Goal: Contribute content

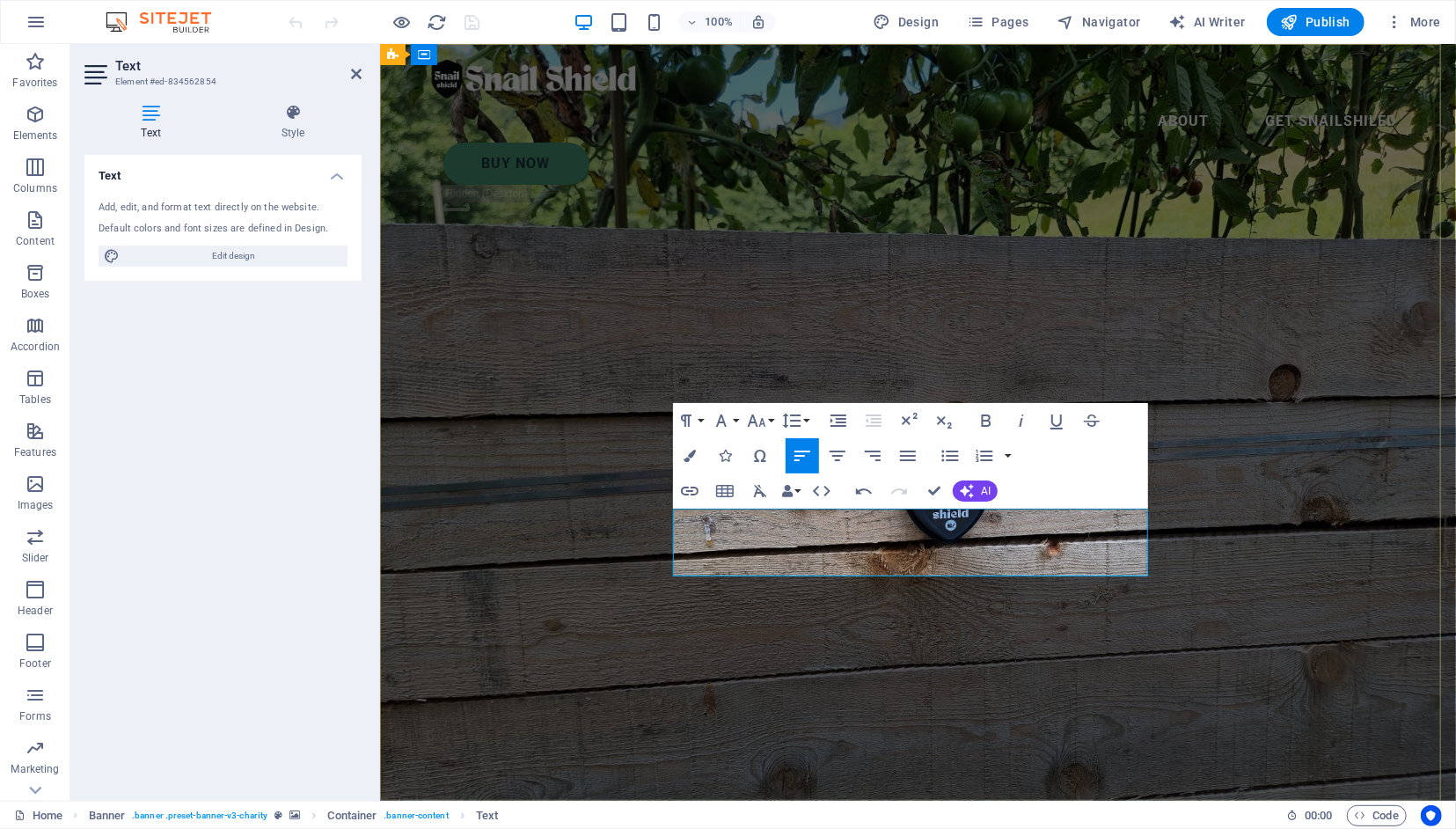
scroll to position [2414, 7]
click at [987, 421] on icon "button" at bounding box center [987, 420] width 9 height 12
click at [761, 493] on icon "button" at bounding box center [761, 491] width 13 height 12
click at [987, 424] on icon "button" at bounding box center [987, 420] width 21 height 21
click at [844, 447] on icon "button" at bounding box center [838, 456] width 21 height 21
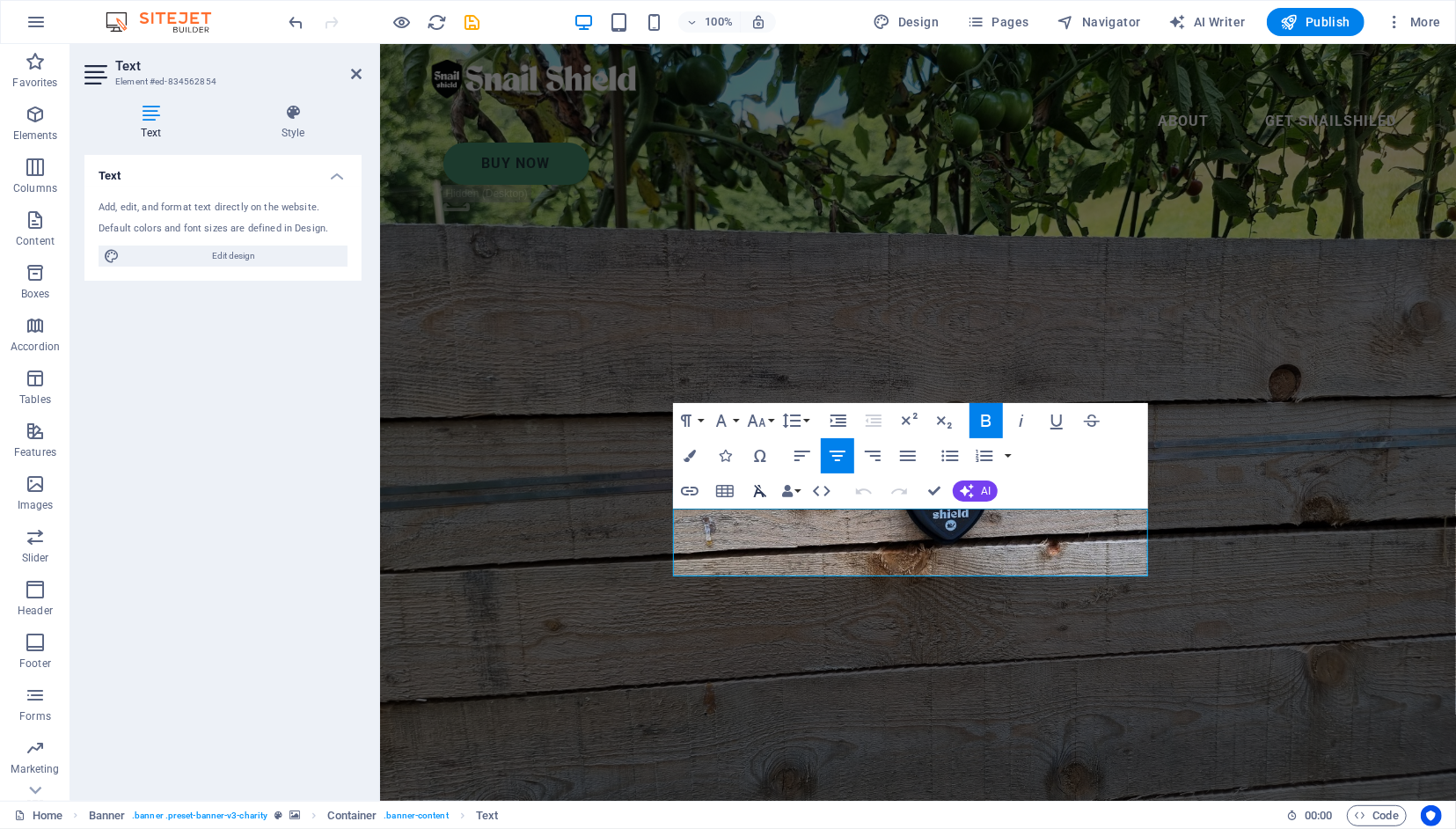
click at [761, 488] on icon "button" at bounding box center [761, 491] width 13 height 12
click at [989, 418] on icon "button" at bounding box center [987, 420] width 21 height 21
drag, startPoint x: 1072, startPoint y: 564, endPoint x: 672, endPoint y: 507, distance: 404.0
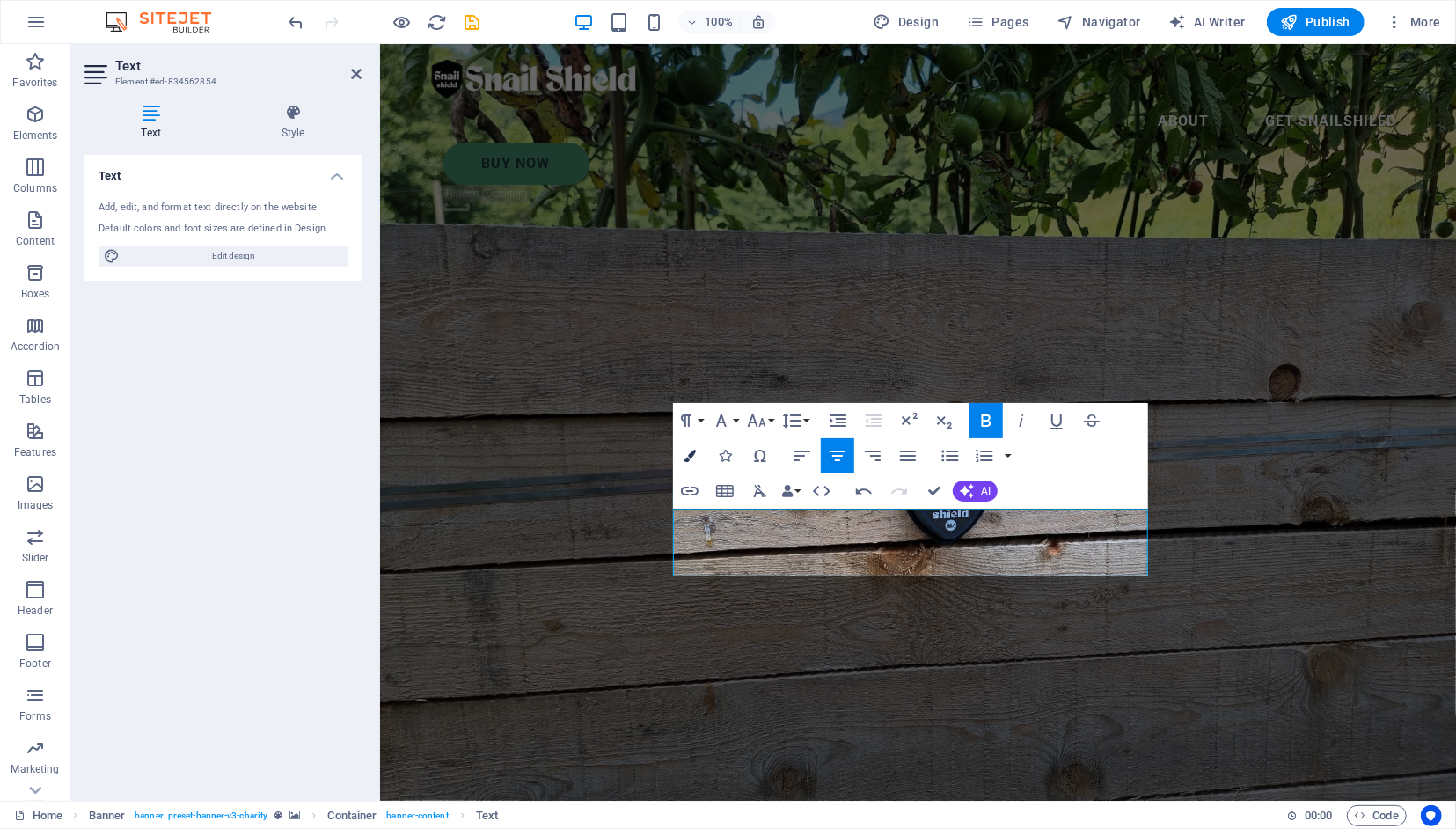
click at [696, 454] on icon "button" at bounding box center [690, 455] width 12 height 12
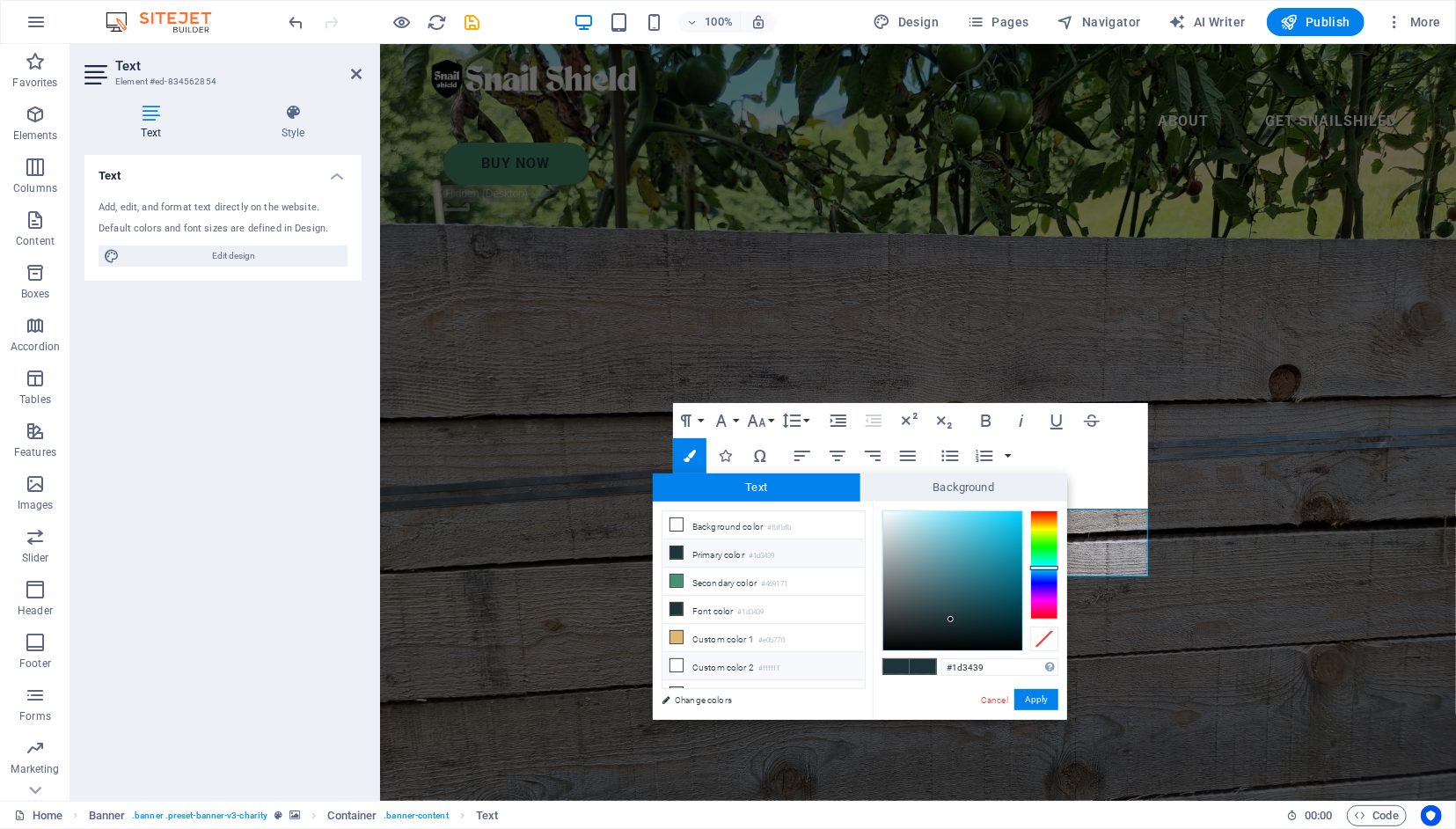
click at [734, 655] on li "Custom color 2 #ffffff" at bounding box center [763, 666] width 203 height 28
type input "#ffffff"
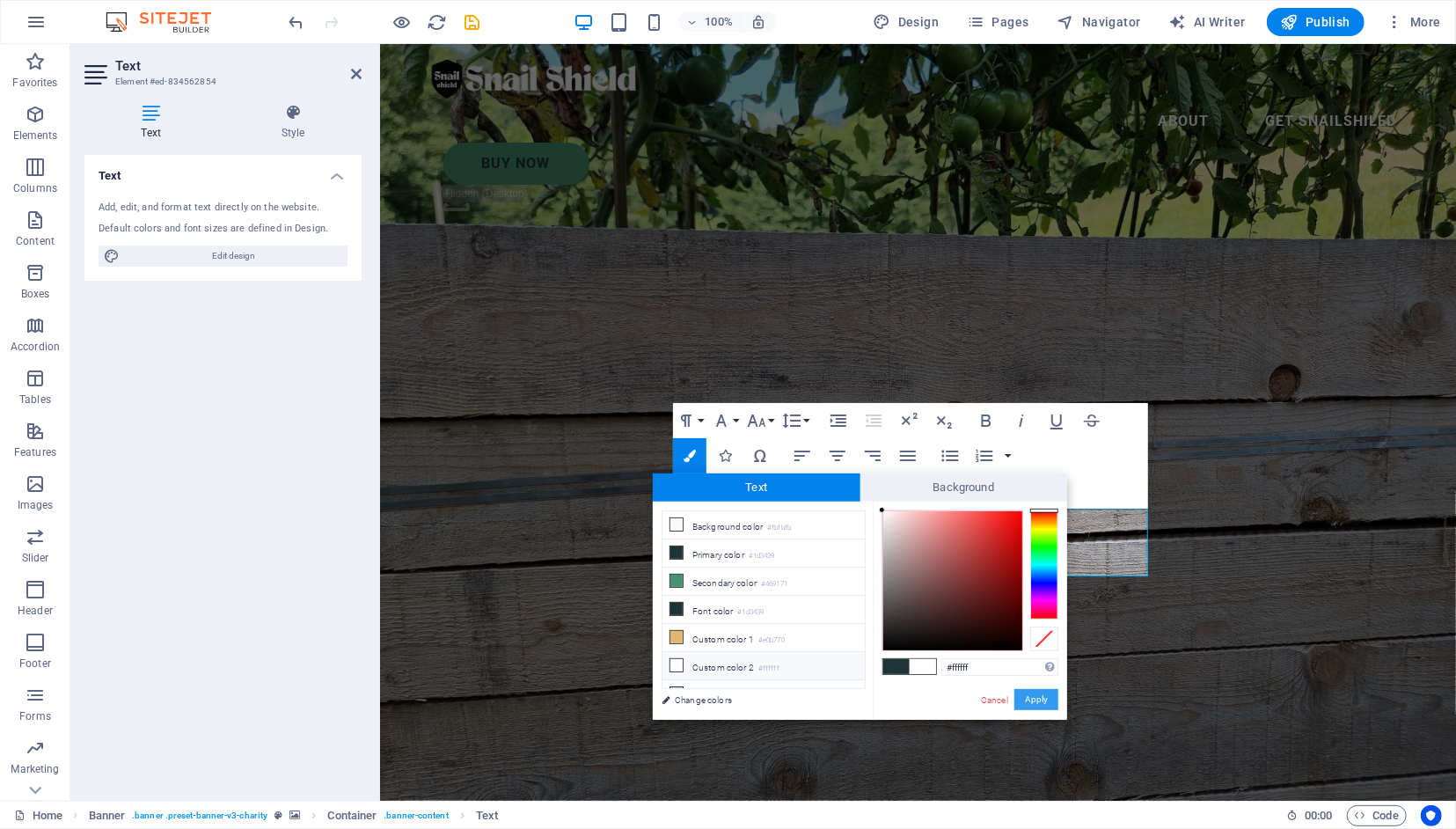
click at [1046, 701] on button "Apply" at bounding box center [1037, 699] width 44 height 21
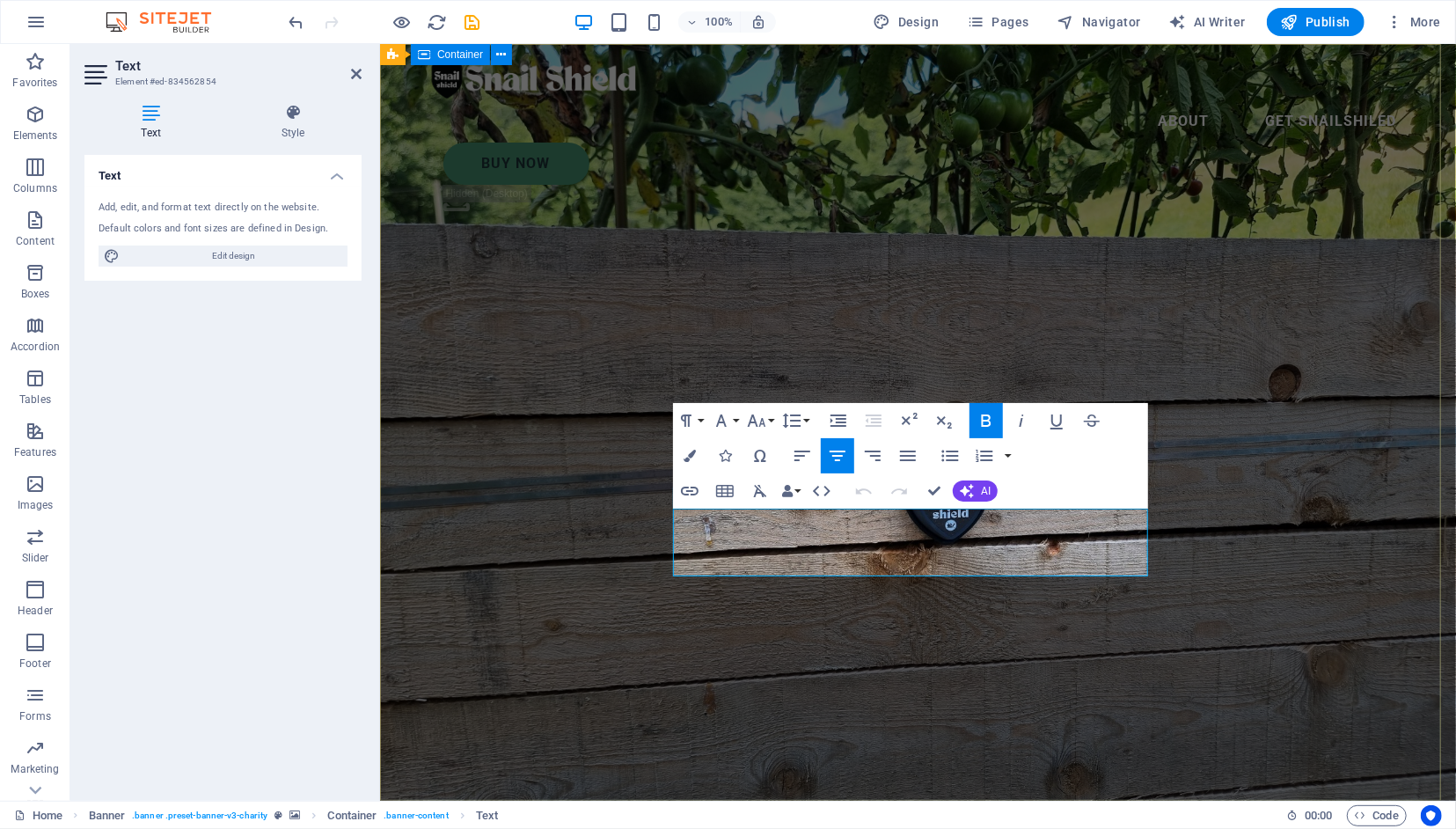
drag, startPoint x: 776, startPoint y: 521, endPoint x: 663, endPoint y: 517, distance: 113.1
drag, startPoint x: 706, startPoint y: 519, endPoint x: 677, endPoint y: 521, distance: 29.1
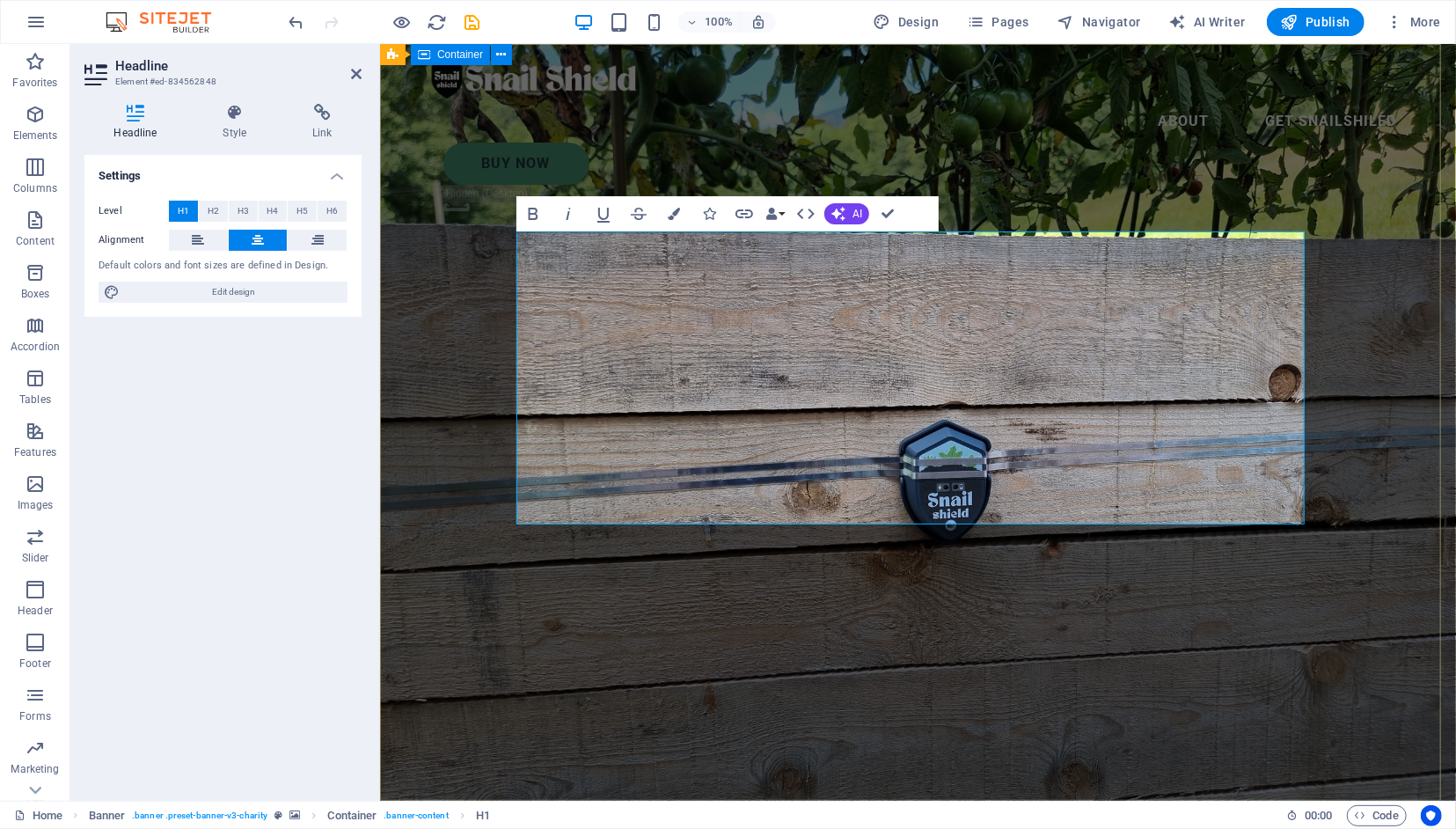
drag, startPoint x: 1102, startPoint y: 493, endPoint x: 499, endPoint y: 431, distance: 606.2
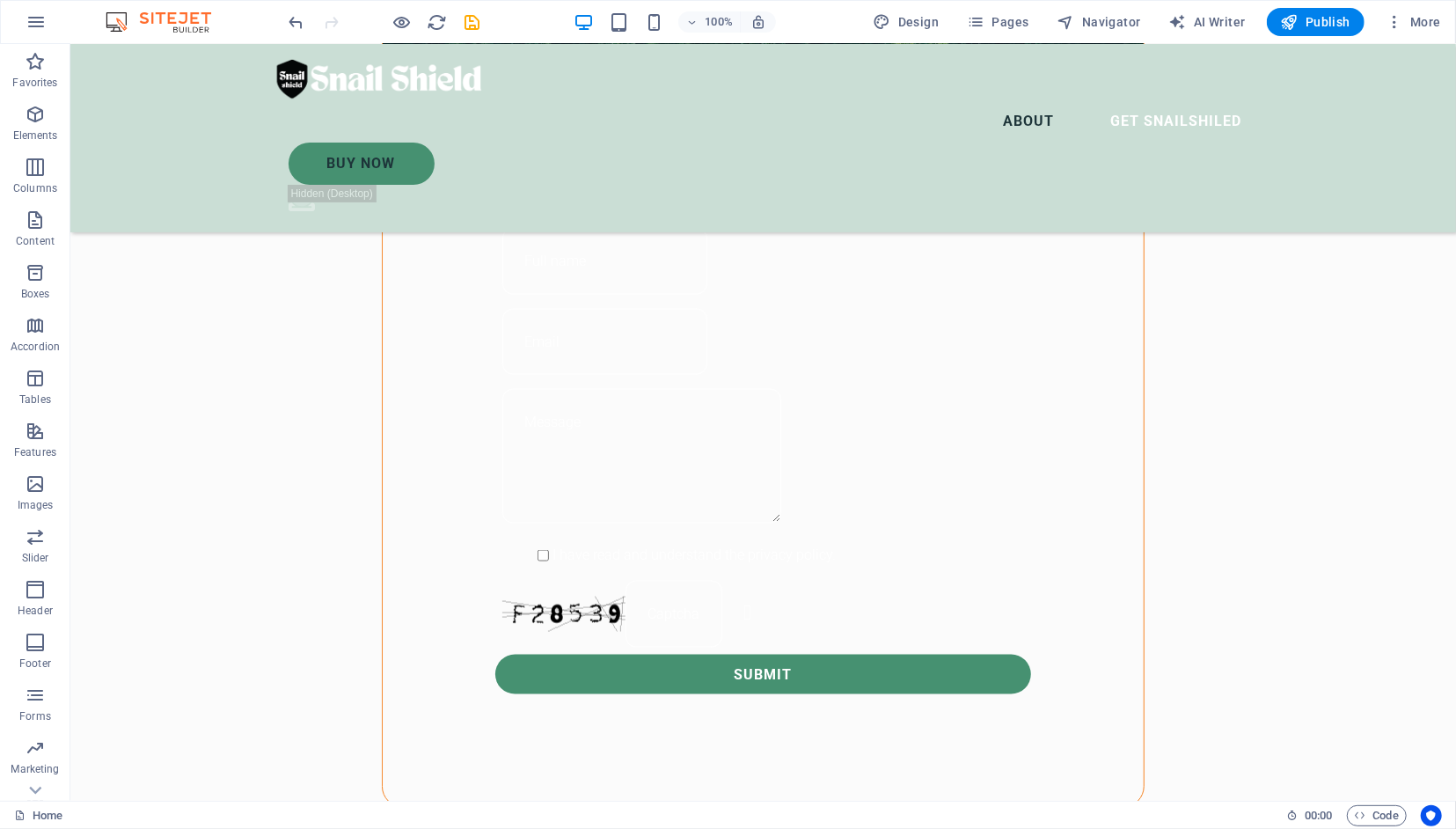
scroll to position [1442, 0]
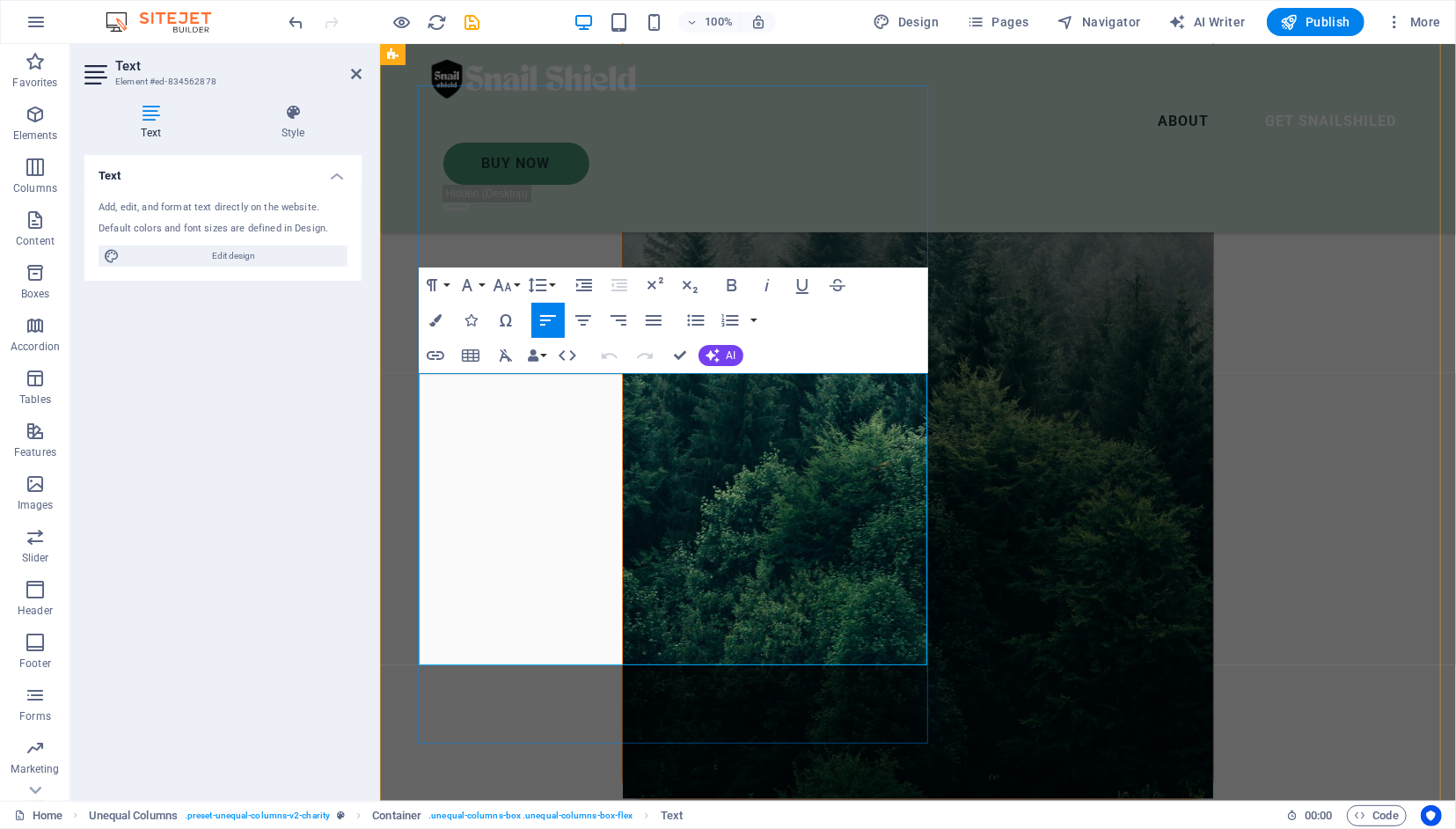
scroll to position [1520, 0]
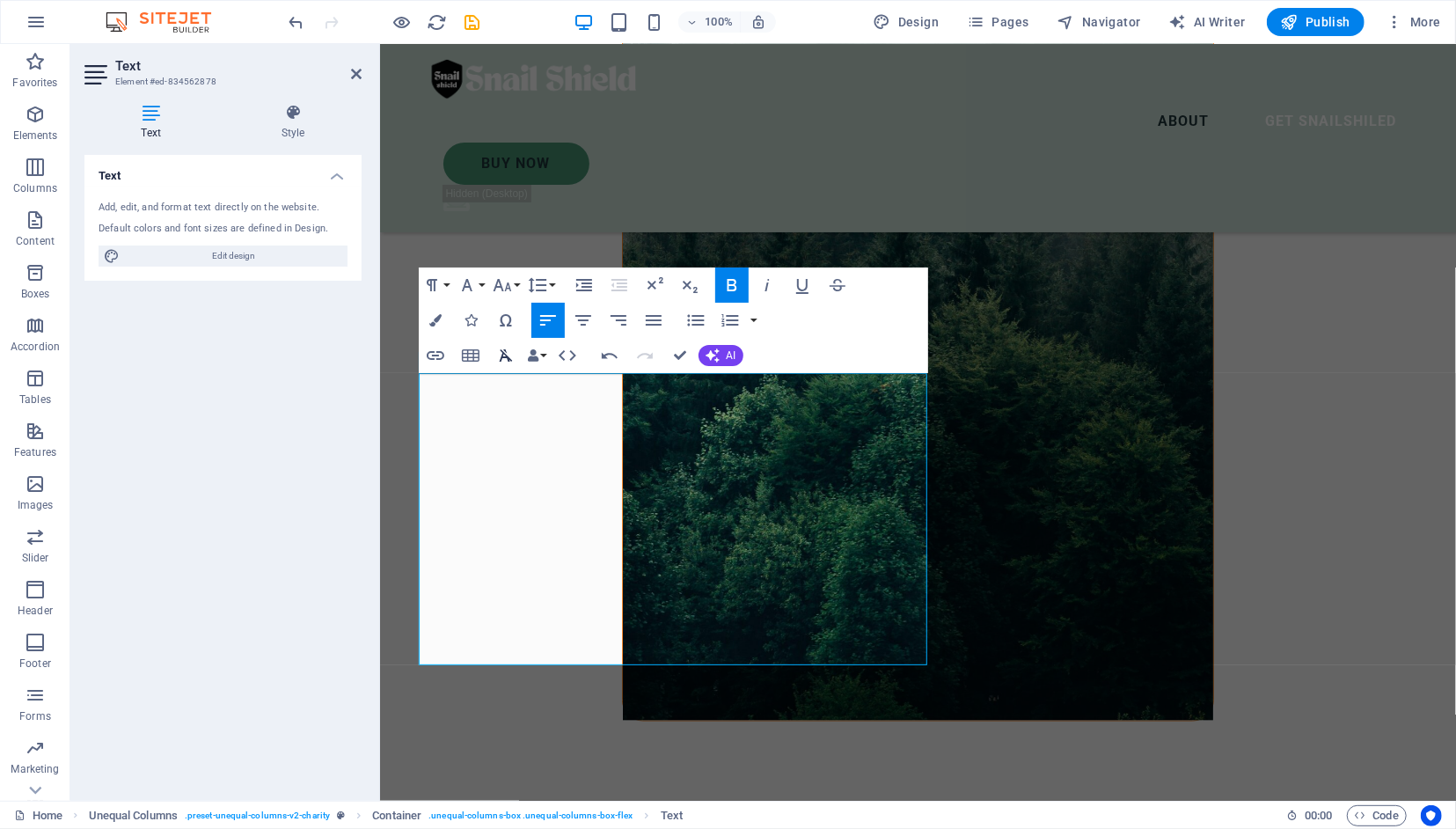
click at [505, 349] on icon "button" at bounding box center [505, 355] width 13 height 12
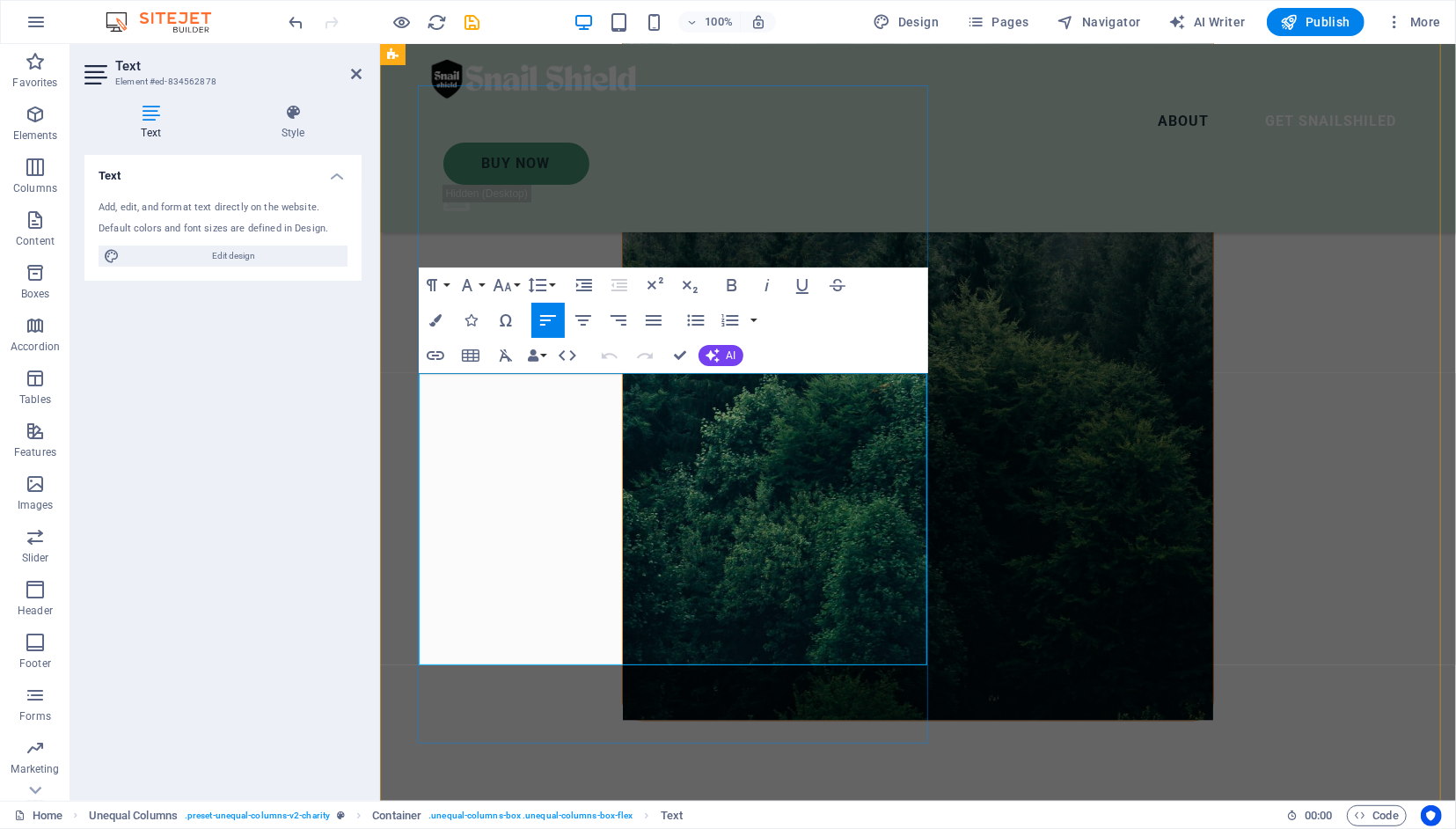
scroll to position [1532, 0]
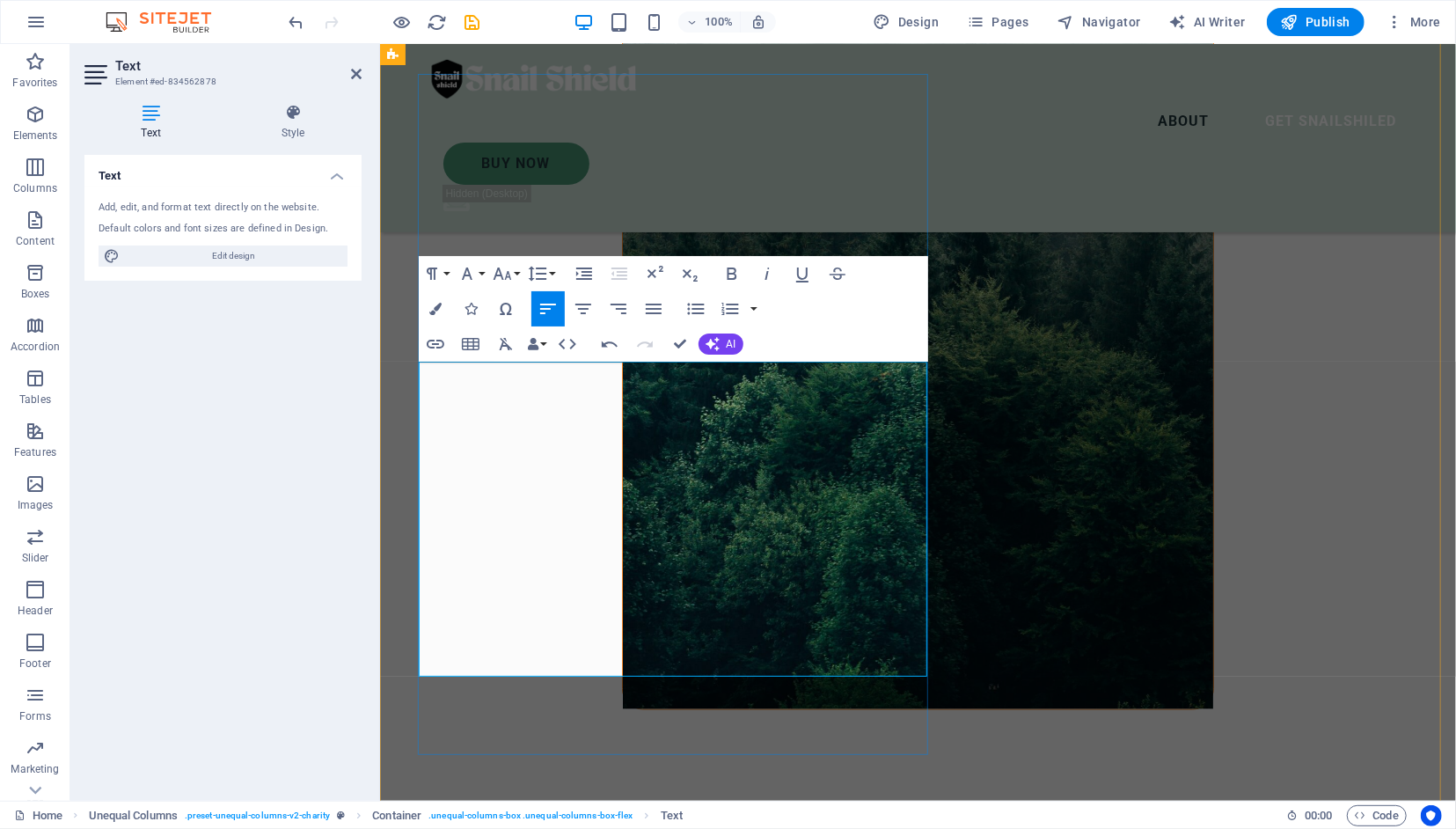
drag, startPoint x: 805, startPoint y: 379, endPoint x: 430, endPoint y: 364, distance: 375.3
drag, startPoint x: 781, startPoint y: 373, endPoint x: 420, endPoint y: 363, distance: 361.1
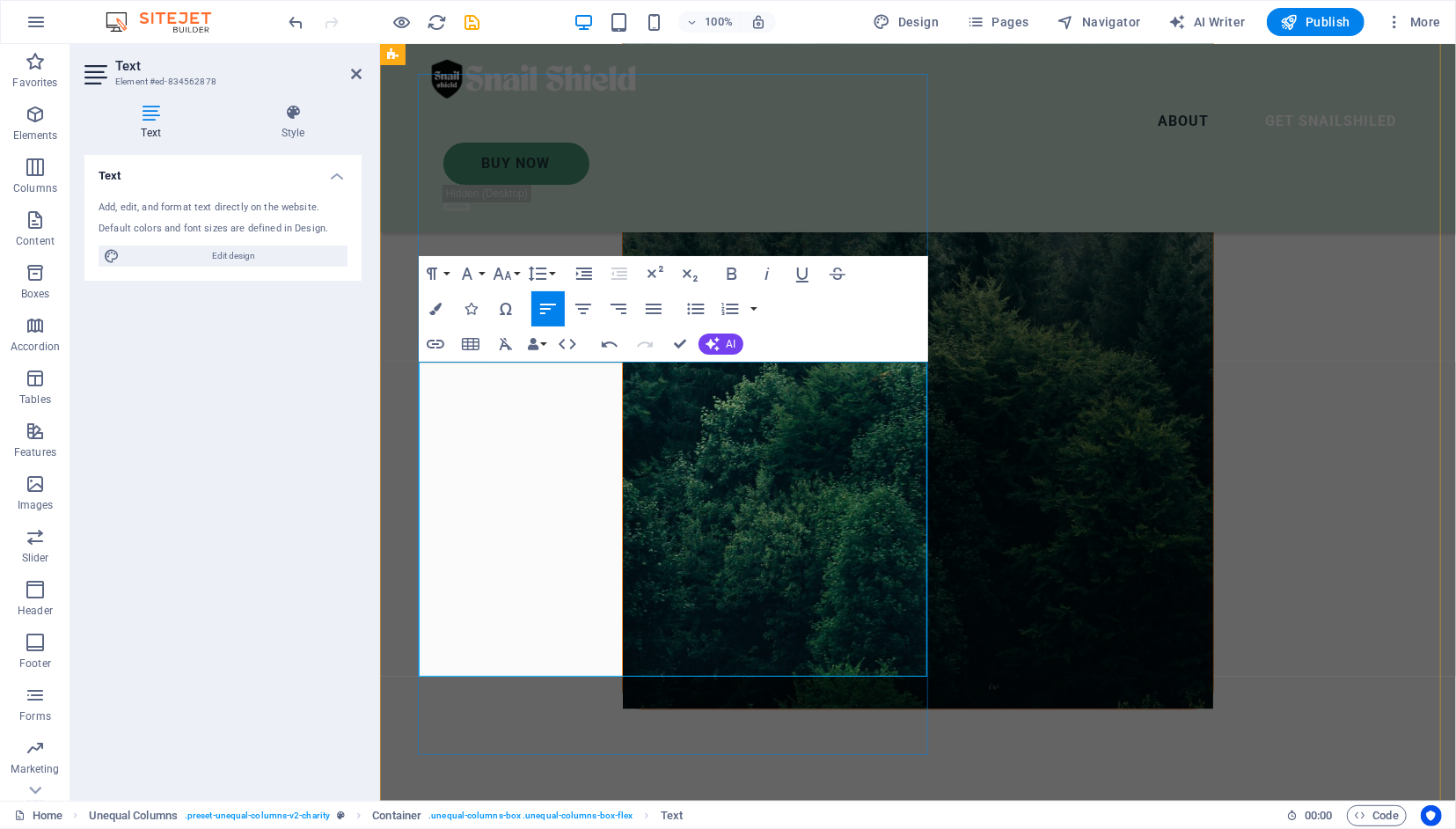
copy p "Protecting your garden should never mean harming nature."
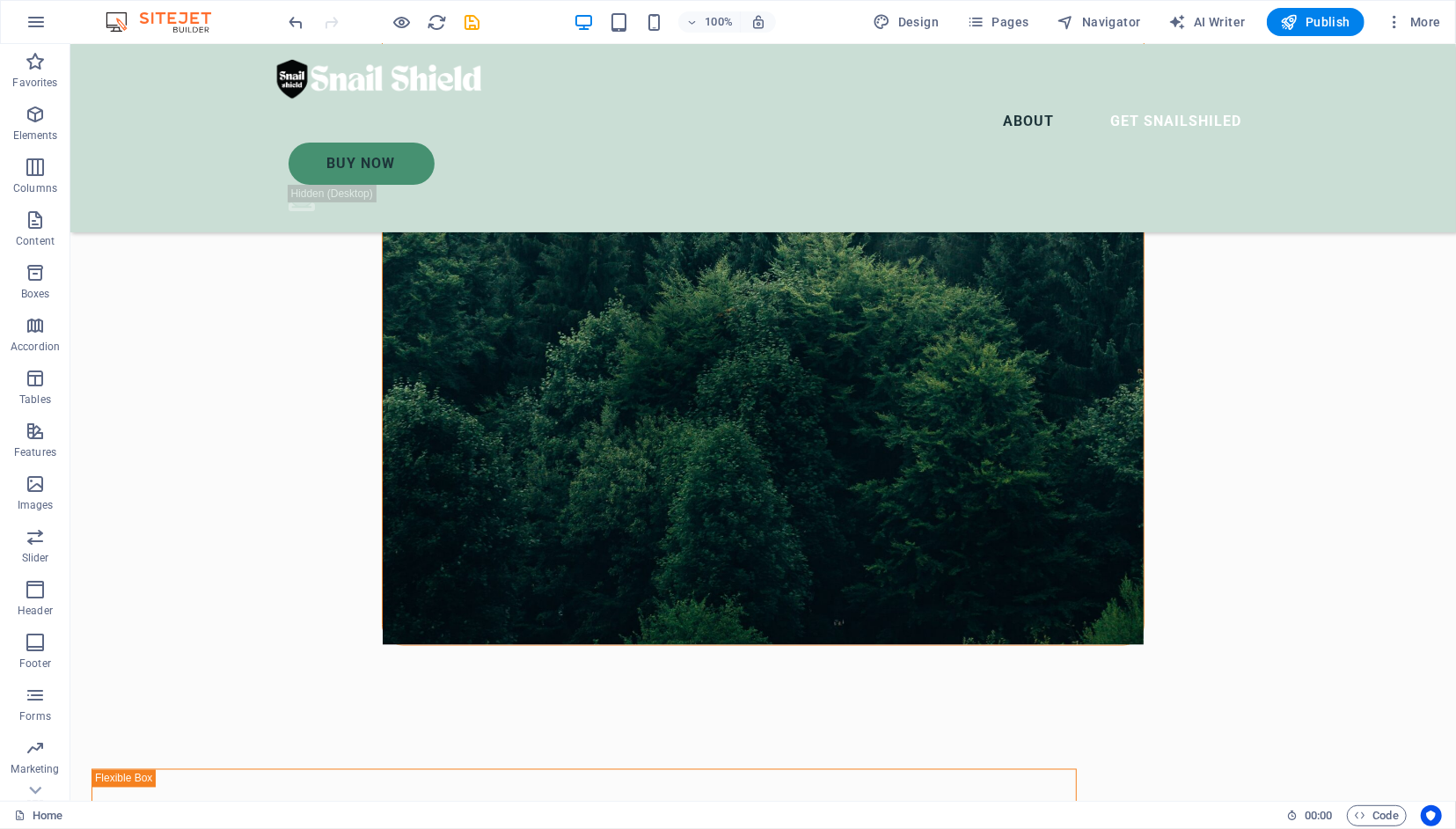
scroll to position [1542, 0]
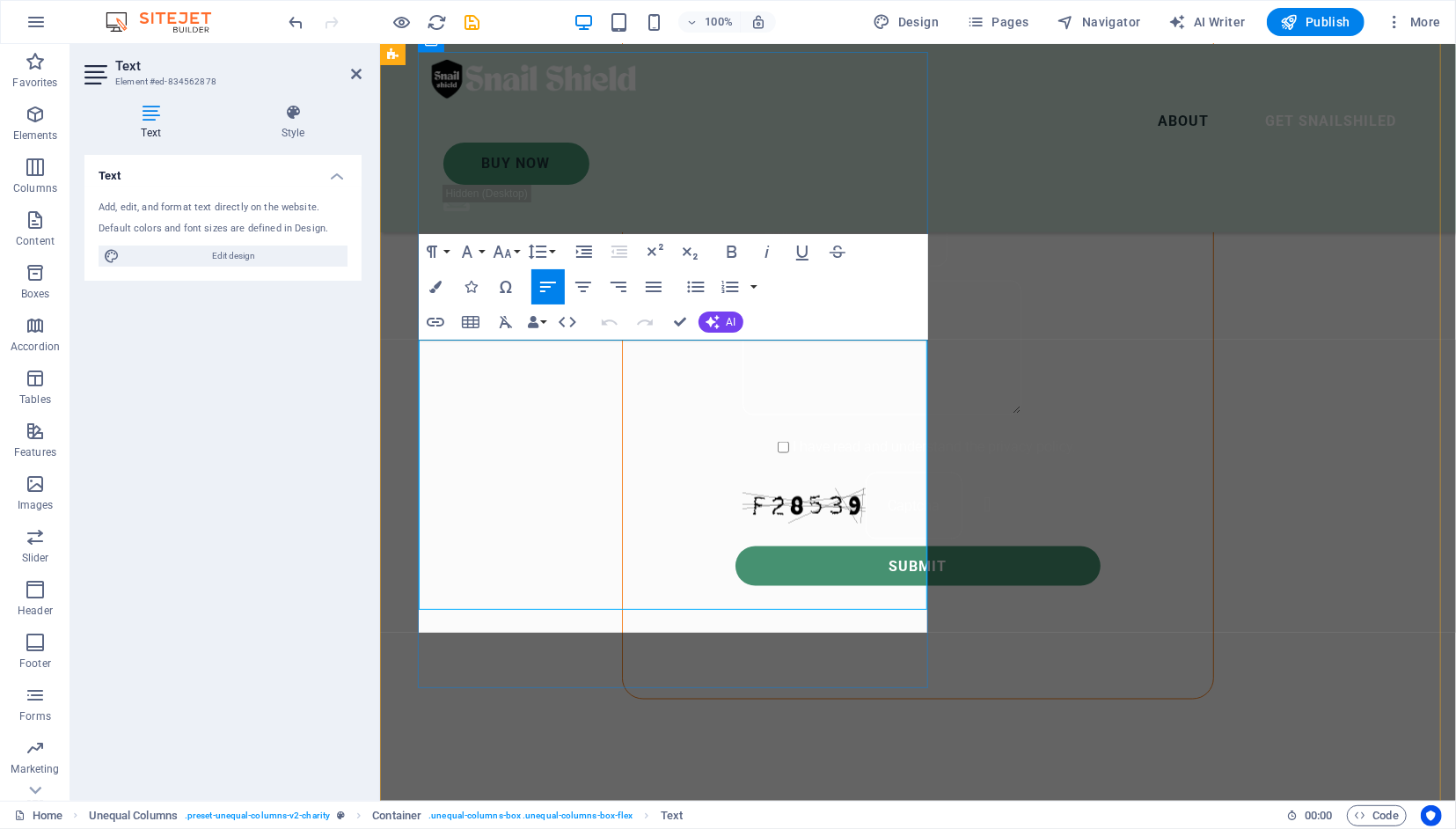
scroll to position [1553, 0]
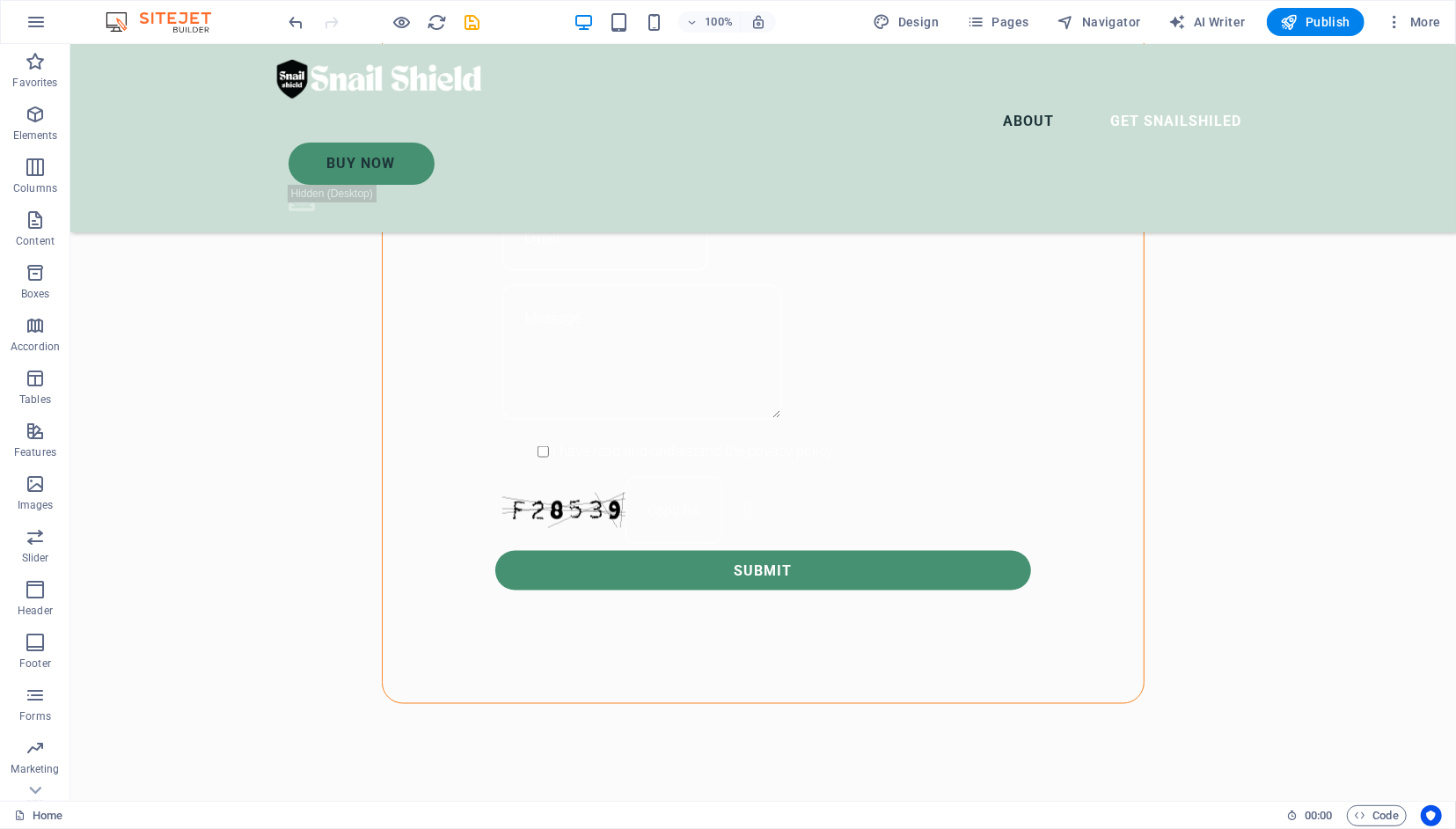
scroll to position [1550, 0]
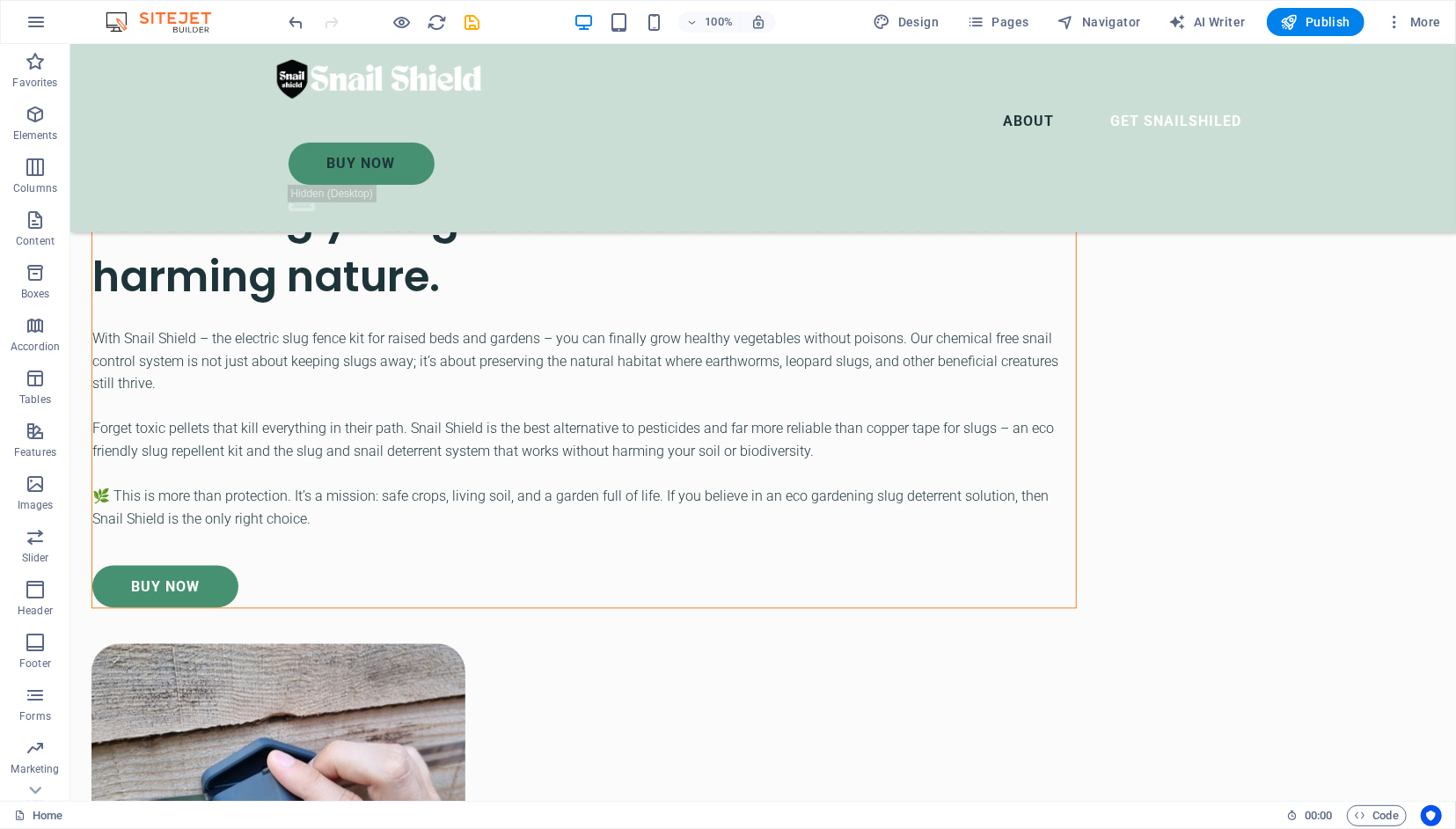
scroll to position [2211, 0]
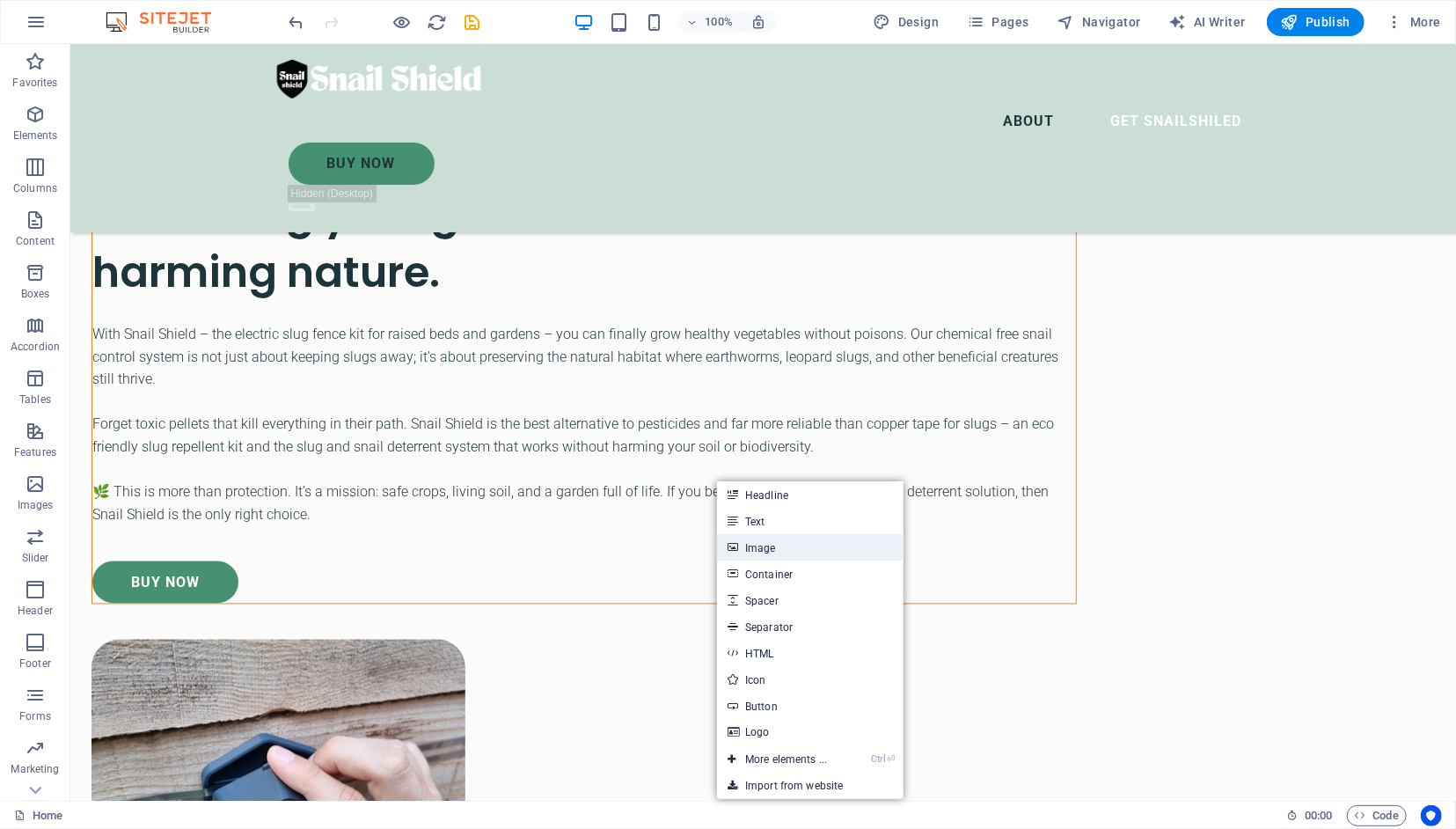
click at [793, 548] on link "Image" at bounding box center [810, 547] width 187 height 26
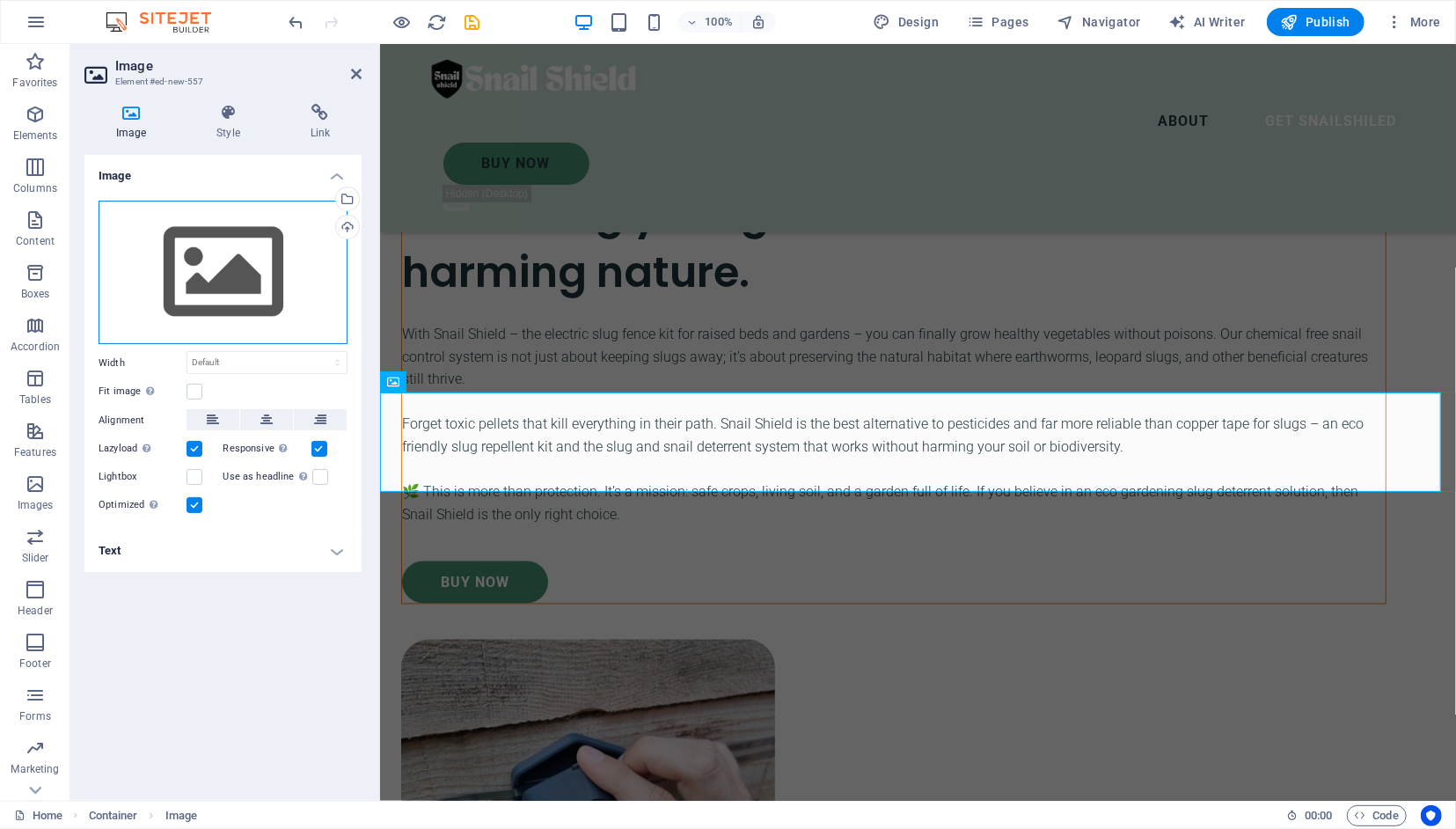
click at [268, 277] on div "Drag files here, click to choose files or select files from Files or our free s…" at bounding box center [223, 272] width 249 height 144
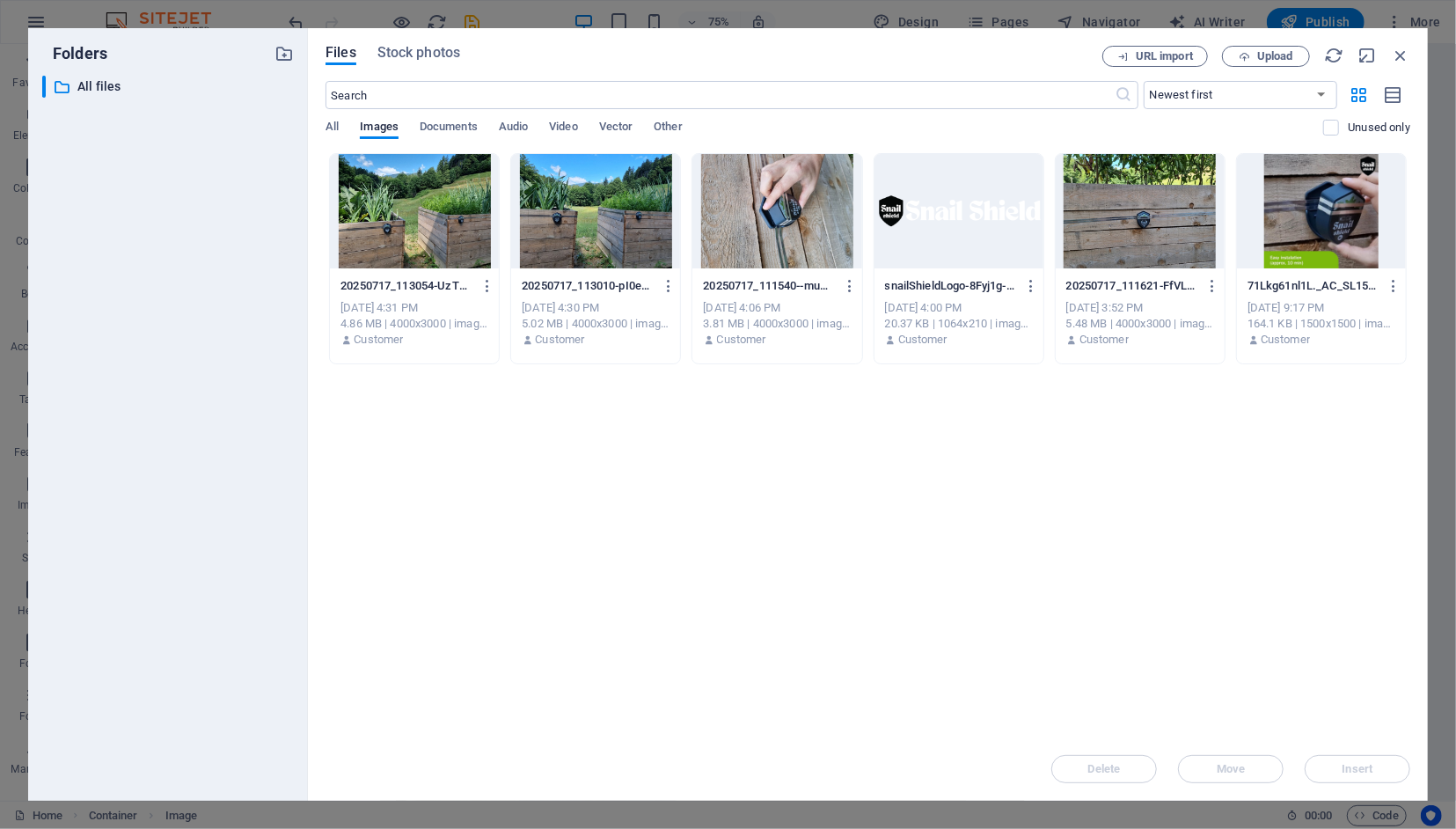
scroll to position [2565, 0]
click at [1401, 59] on icon "button" at bounding box center [1400, 56] width 20 height 20
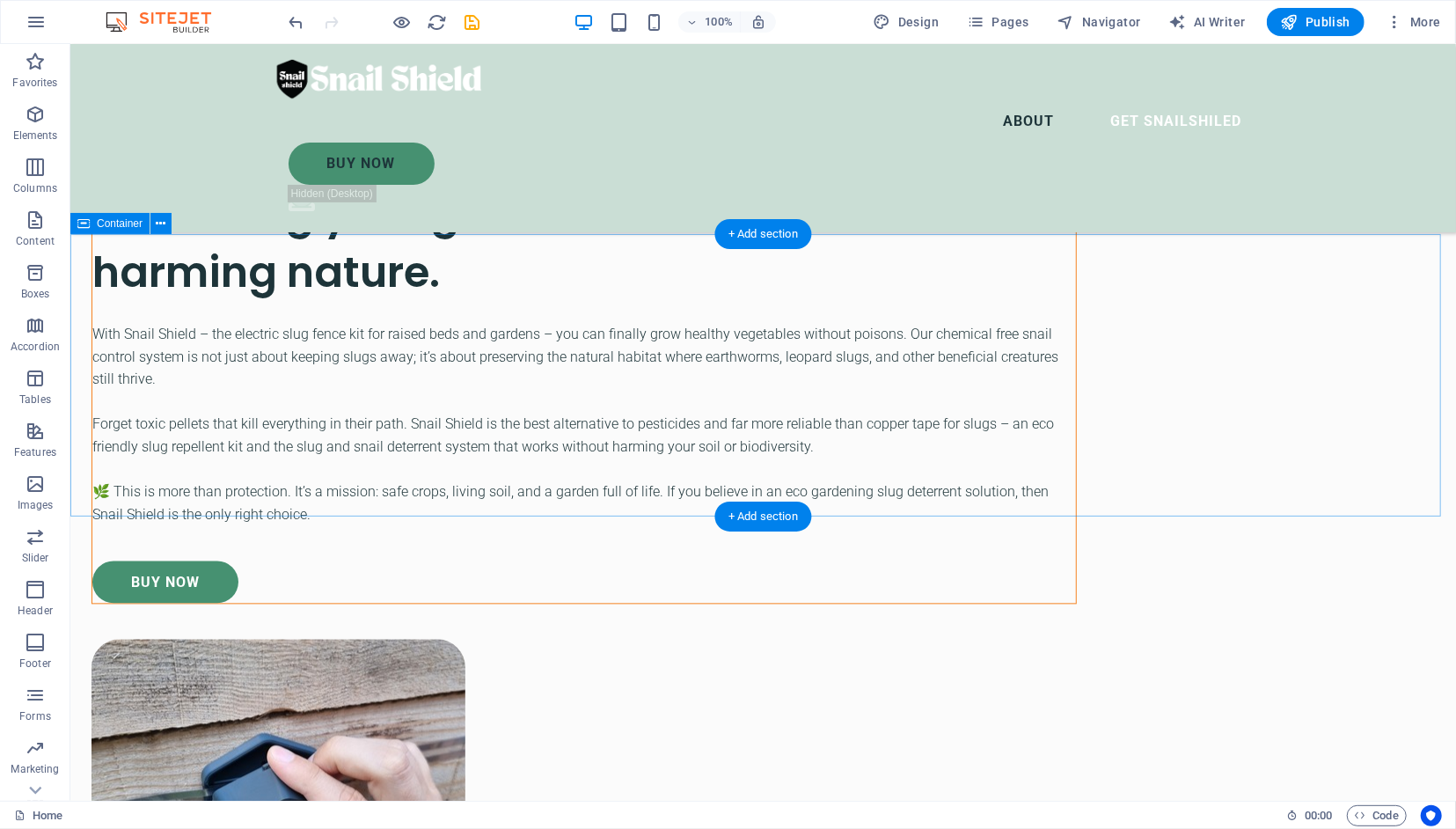
click at [1322, 27] on span "Publish" at bounding box center [1317, 22] width 70 height 18
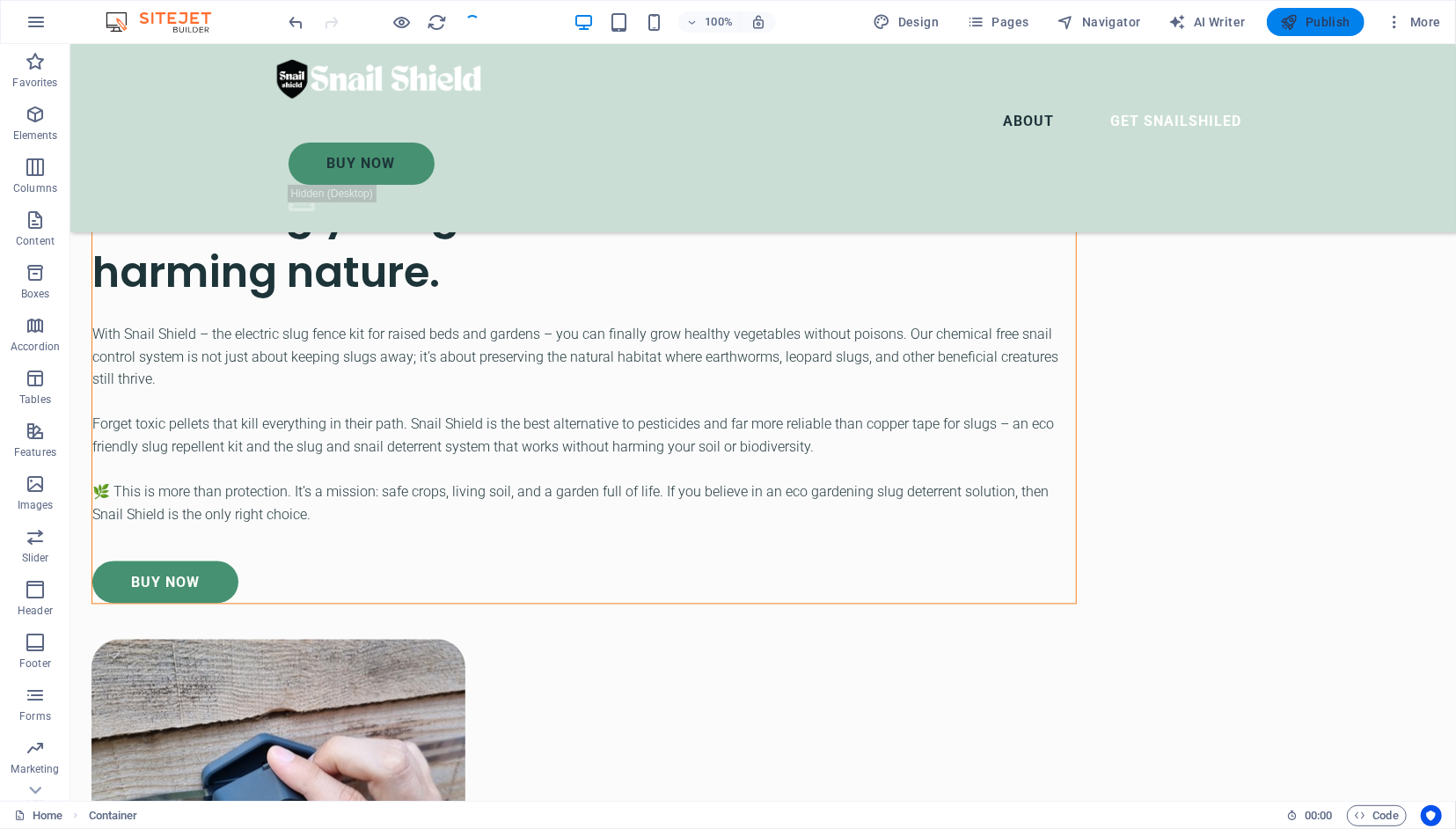
checkbox input "false"
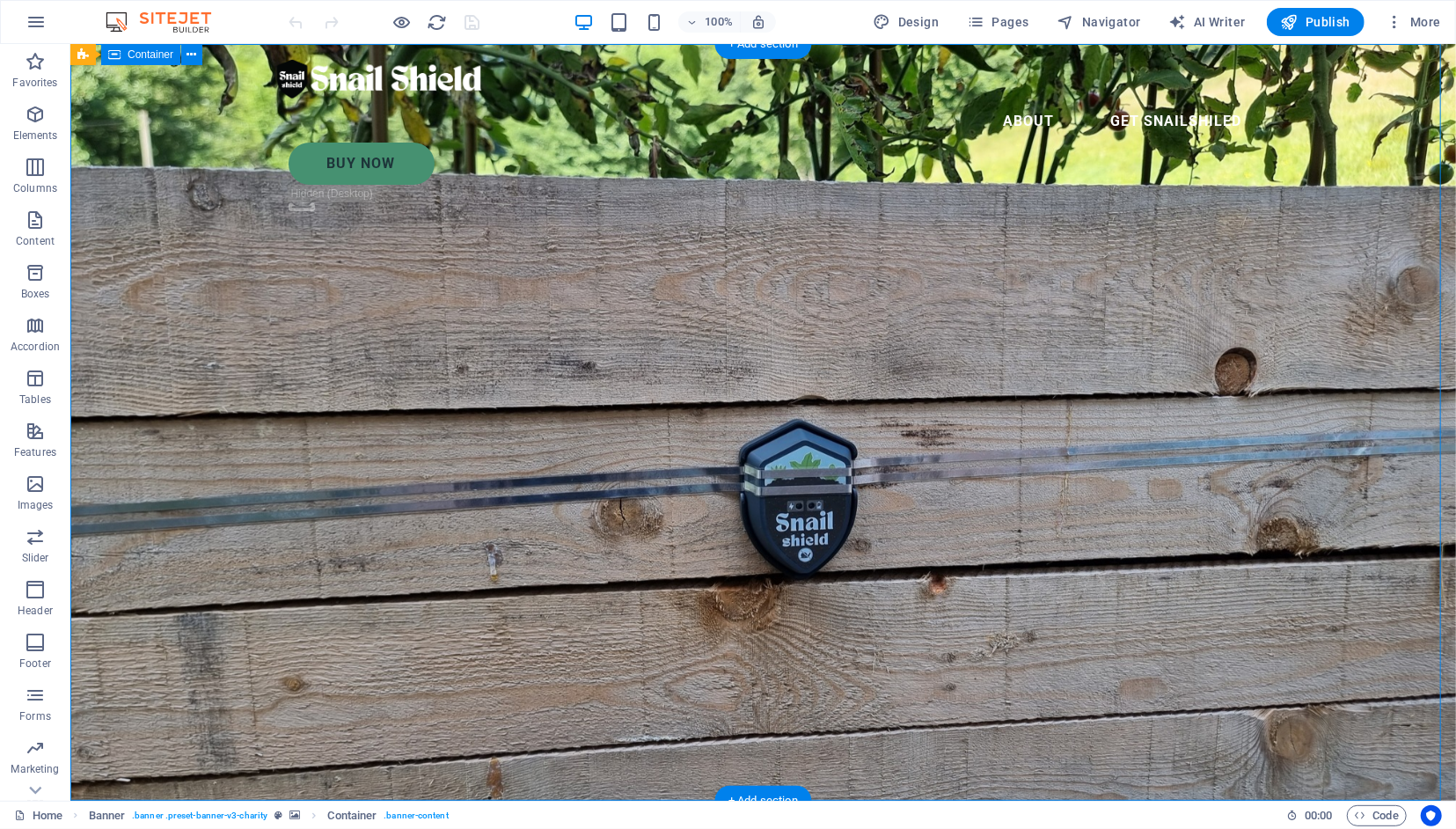
drag, startPoint x: 1440, startPoint y: 120, endPoint x: 1440, endPoint y: 138, distance: 18.0
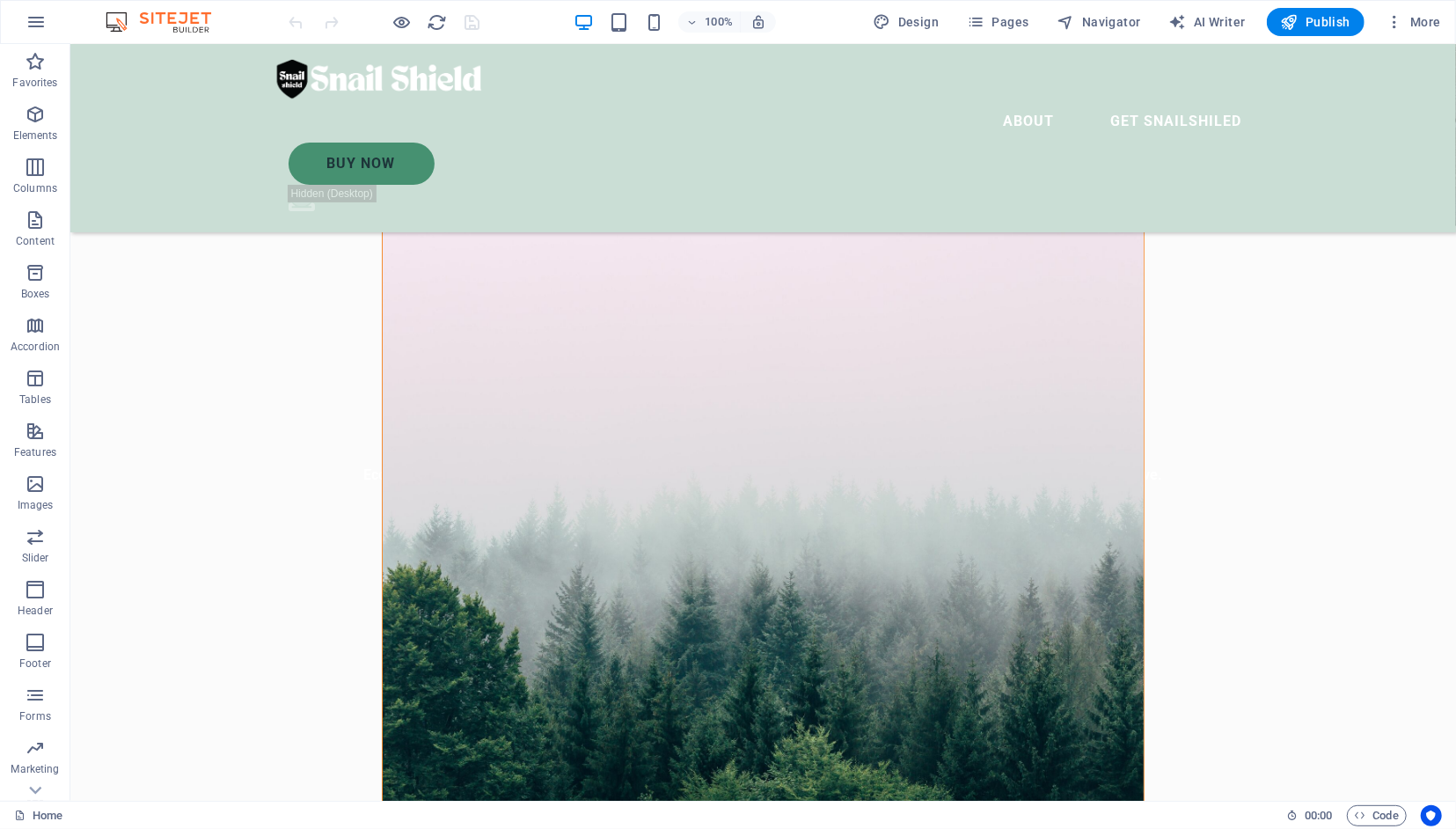
scroll to position [291, 0]
